Goal: Transaction & Acquisition: Download file/media

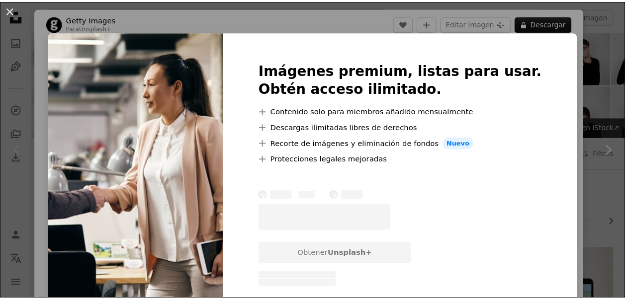
scroll to position [249, 0]
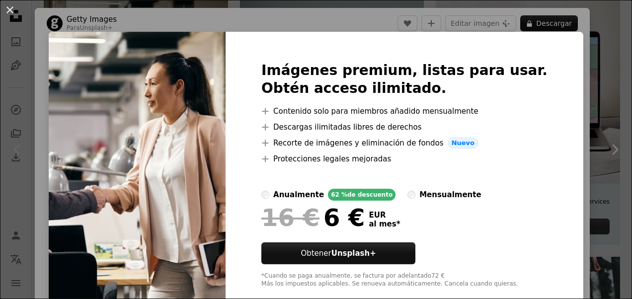
click at [65, 34] on div "An X shape Imágenes premium, listas para usar. Obtén acceso ilimitado. A plus s…" at bounding box center [316, 149] width 632 height 299
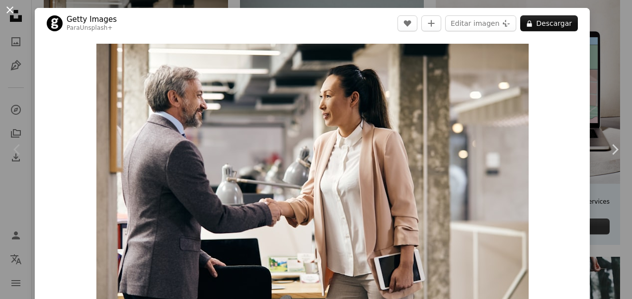
click at [6, 10] on button "An X shape" at bounding box center [10, 10] width 12 height 12
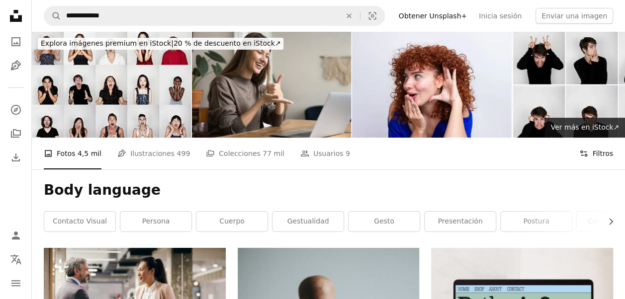
click at [598, 154] on button "Filters Filtros" at bounding box center [596, 154] width 34 height 32
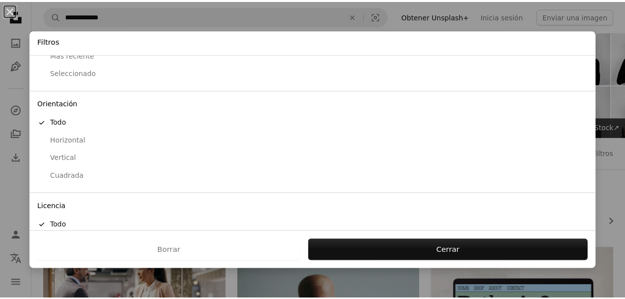
scroll to position [93, 0]
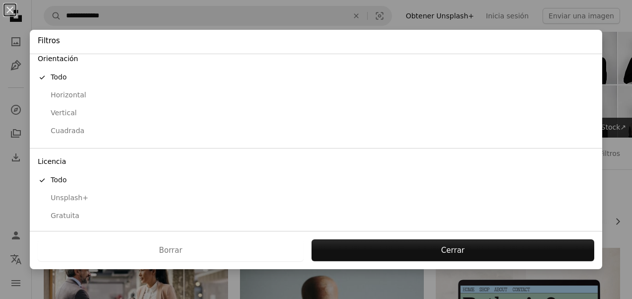
click at [71, 211] on div "Gratuita" at bounding box center [316, 216] width 557 height 10
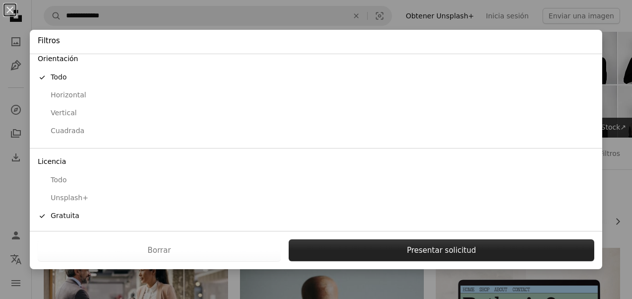
click at [379, 246] on button "Presentar solicitud" at bounding box center [442, 251] width 306 height 22
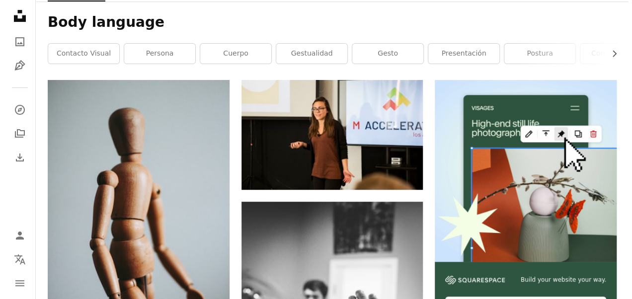
scroll to position [199, 0]
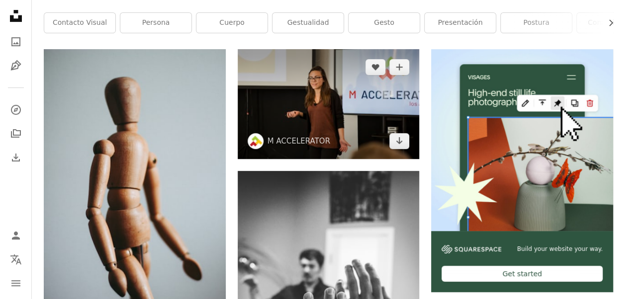
click at [339, 114] on img at bounding box center [329, 103] width 182 height 109
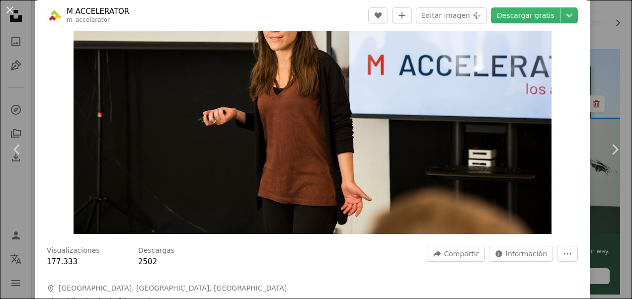
scroll to position [99, 0]
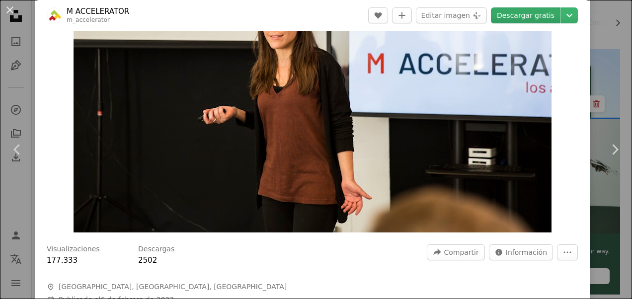
click at [528, 17] on link "Descargar gratis" at bounding box center [526, 15] width 70 height 16
